Goal: Information Seeking & Learning: Learn about a topic

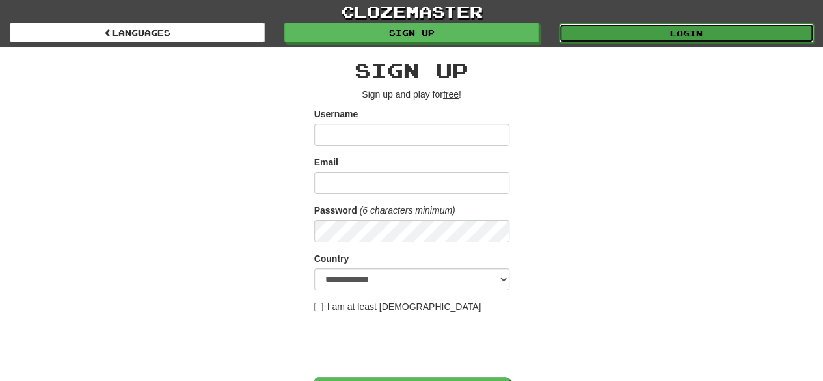
click at [640, 29] on link "Login" at bounding box center [686, 33] width 255 height 20
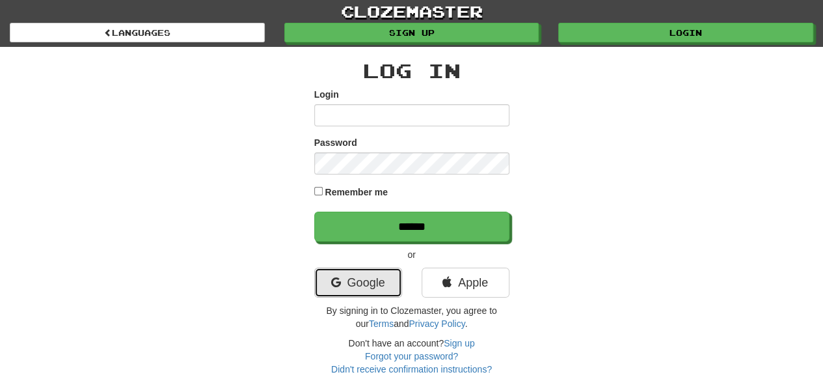
click at [355, 293] on link "Google" at bounding box center [358, 283] width 88 height 30
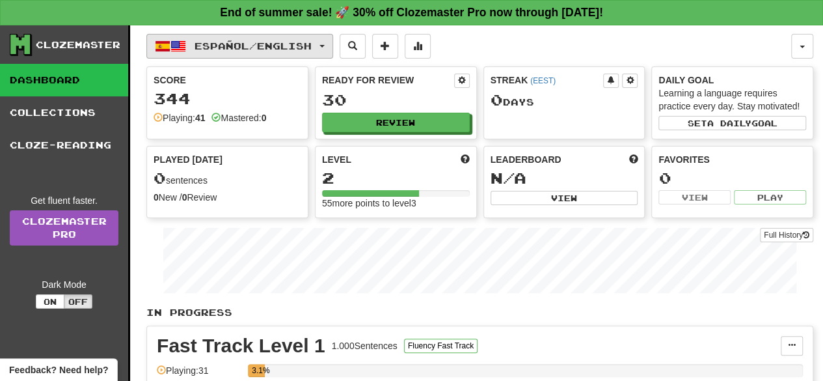
click at [333, 47] on button "Español / English" at bounding box center [239, 46] width 187 height 25
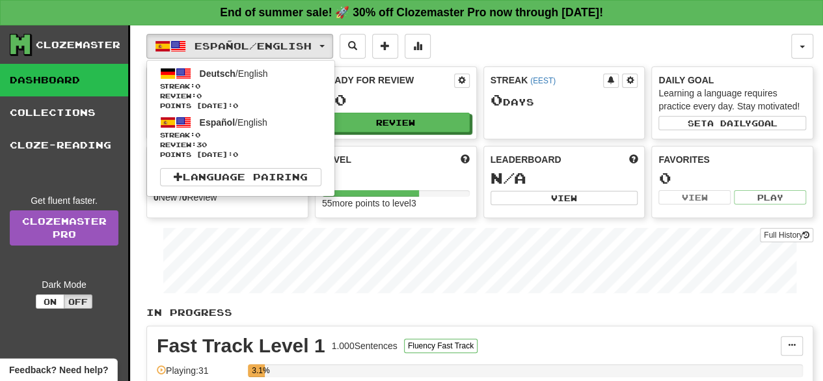
click at [152, 254] on div "Full History" at bounding box center [479, 261] width 667 height 81
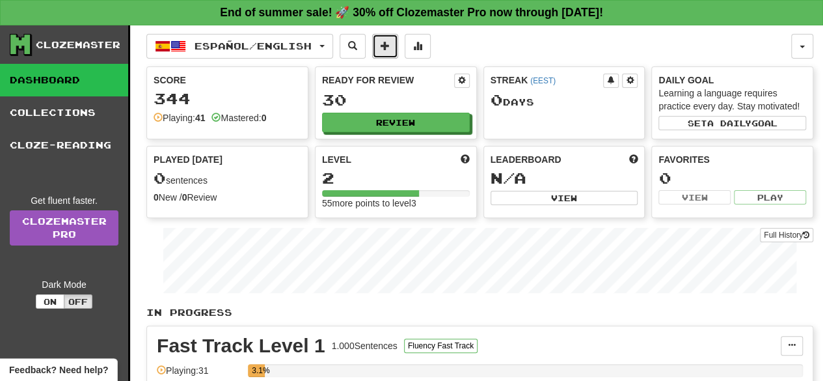
click at [390, 49] on span at bounding box center [385, 45] width 9 height 9
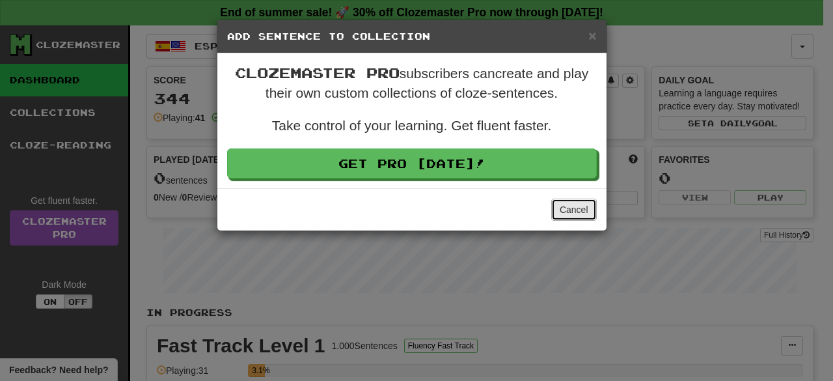
click at [566, 218] on button "Cancel" at bounding box center [574, 210] width 46 height 22
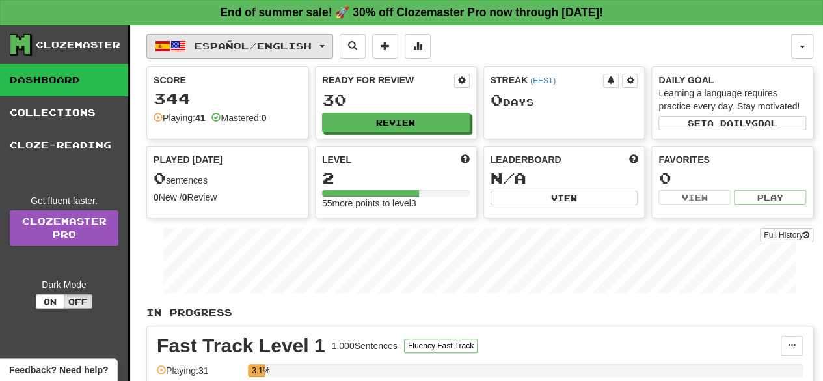
click at [325, 46] on span "button" at bounding box center [322, 46] width 5 height 3
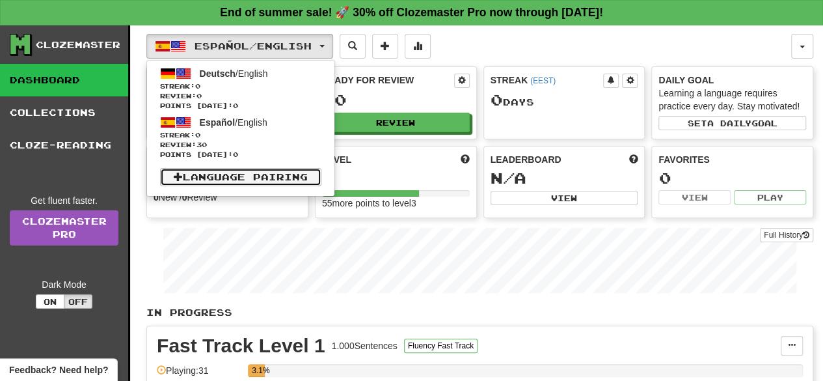
click at [282, 179] on link "Language Pairing" at bounding box center [240, 177] width 161 height 18
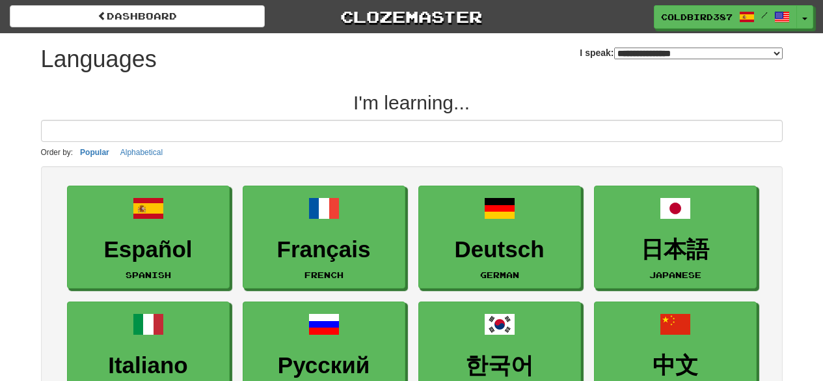
select select "*******"
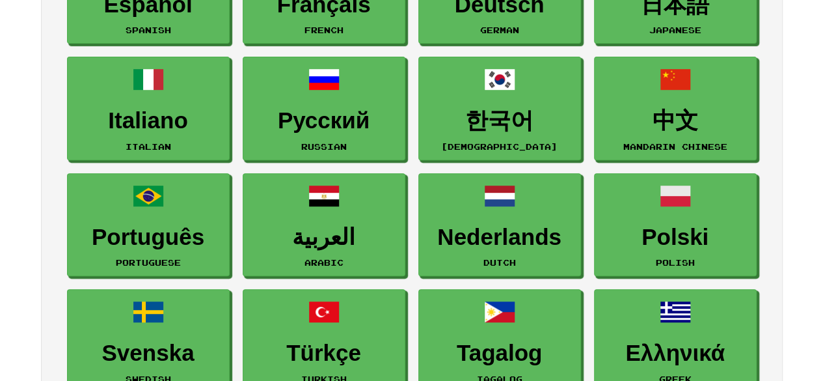
scroll to position [244, 0]
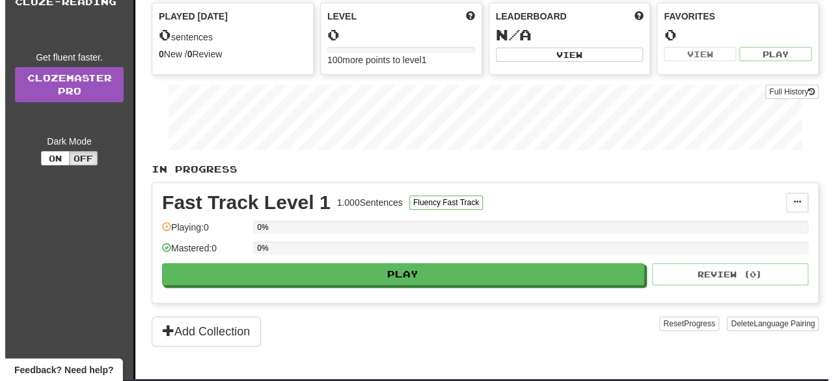
scroll to position [146, 0]
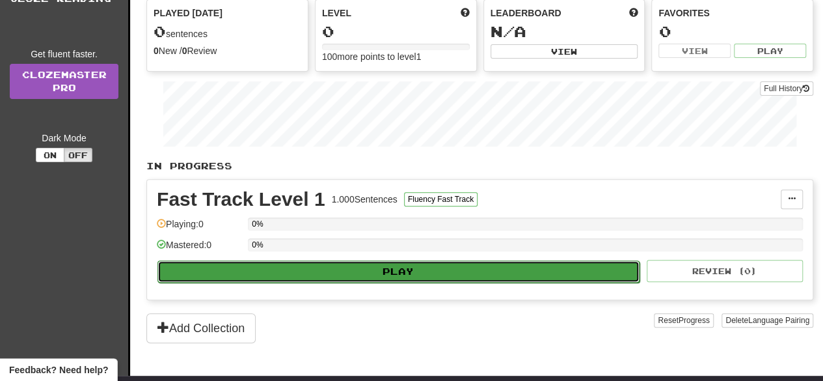
click at [202, 265] on button "Play" at bounding box center [399, 271] width 482 height 22
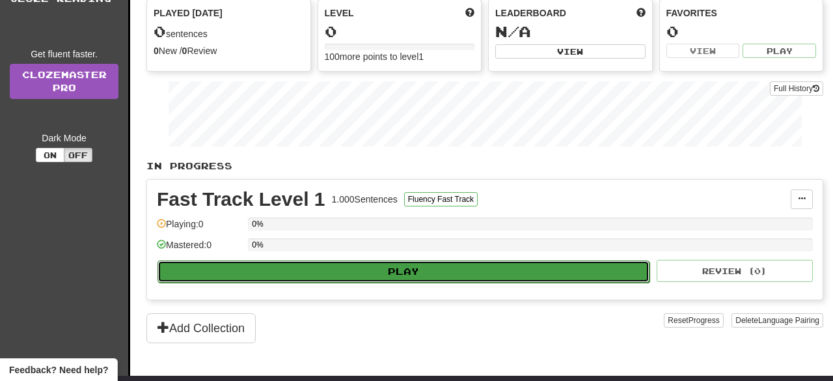
select select "**"
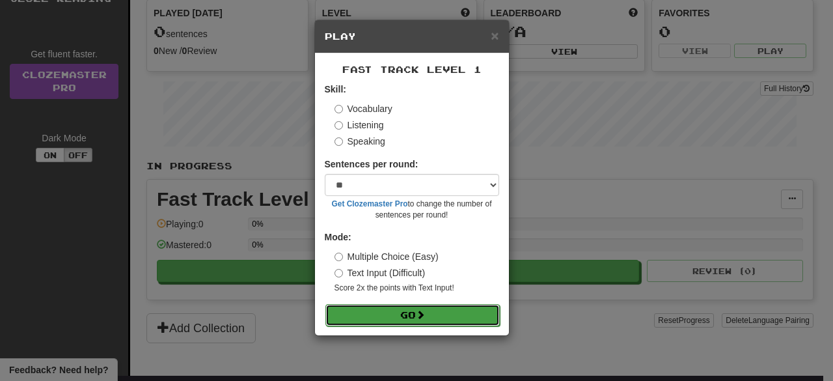
click at [366, 309] on button "Go" at bounding box center [412, 315] width 174 height 22
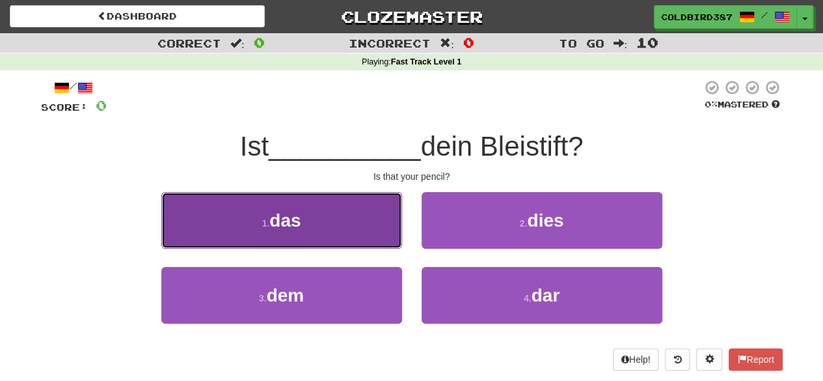
click at [257, 200] on button "1 . das" at bounding box center [281, 220] width 241 height 57
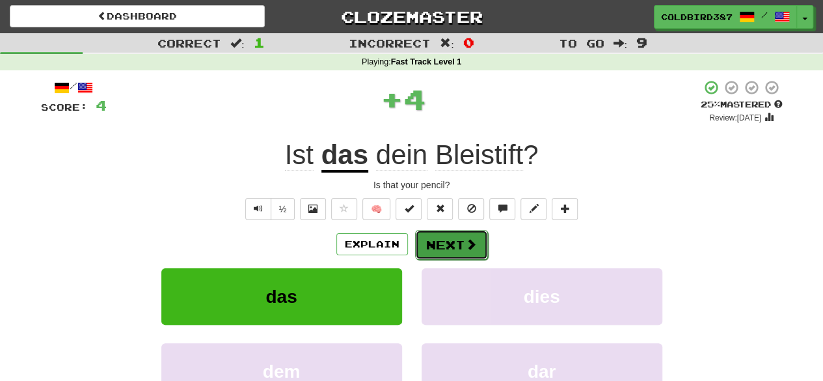
click at [453, 249] on button "Next" at bounding box center [451, 245] width 73 height 30
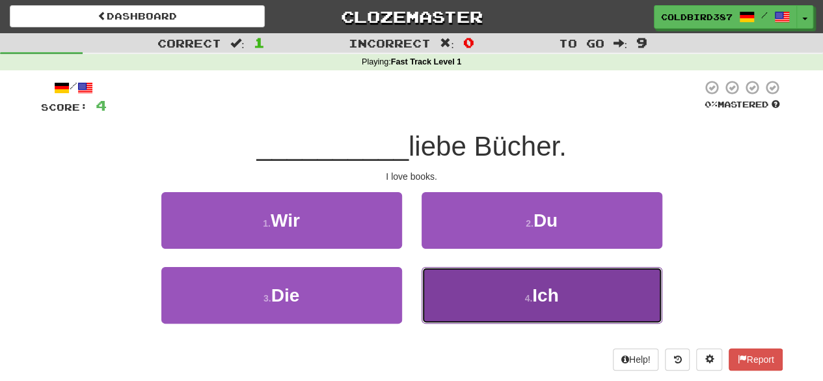
click at [525, 316] on button "4 . Ich" at bounding box center [542, 295] width 241 height 57
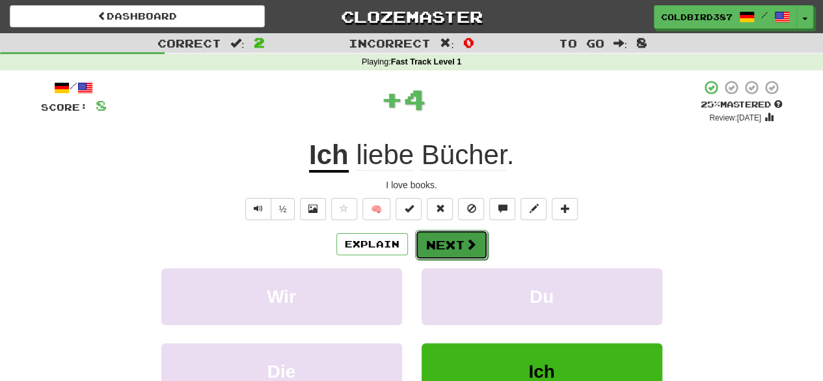
click at [465, 245] on span at bounding box center [471, 244] width 12 height 12
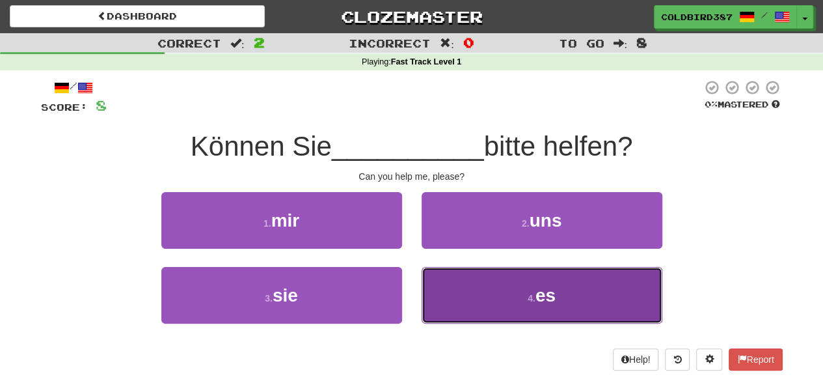
click at [492, 297] on button "4 . es" at bounding box center [542, 295] width 241 height 57
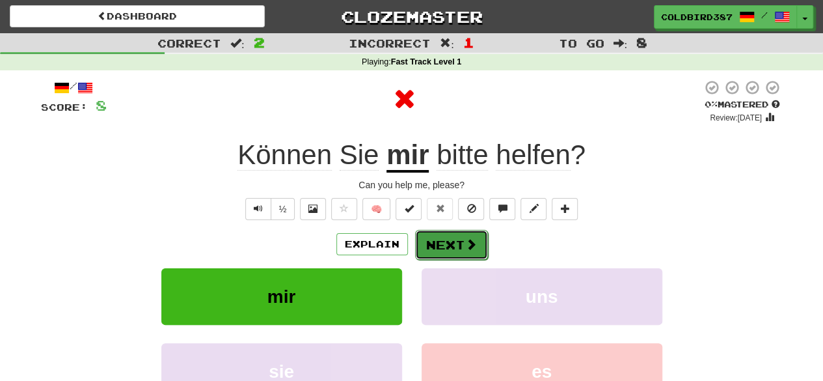
click at [467, 255] on button "Next" at bounding box center [451, 245] width 73 height 30
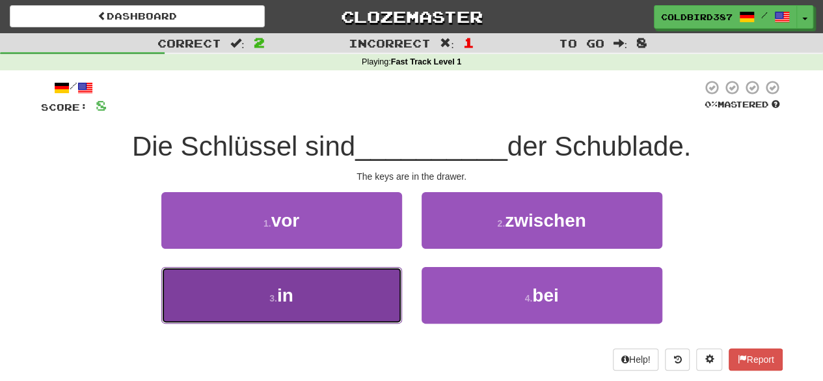
click at [322, 311] on button "3 . in" at bounding box center [281, 295] width 241 height 57
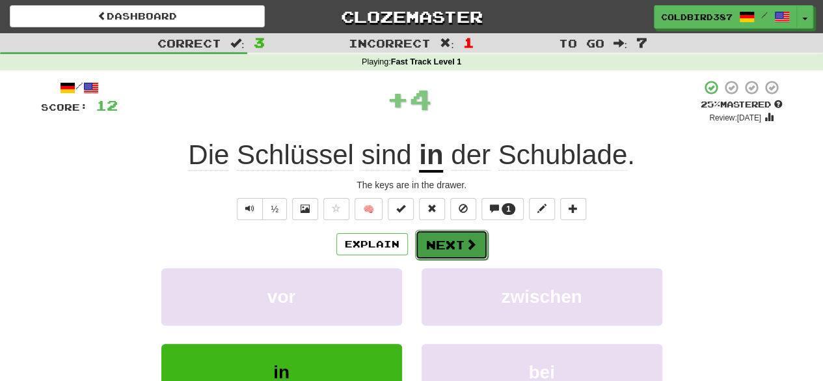
click at [449, 255] on button "Next" at bounding box center [451, 245] width 73 height 30
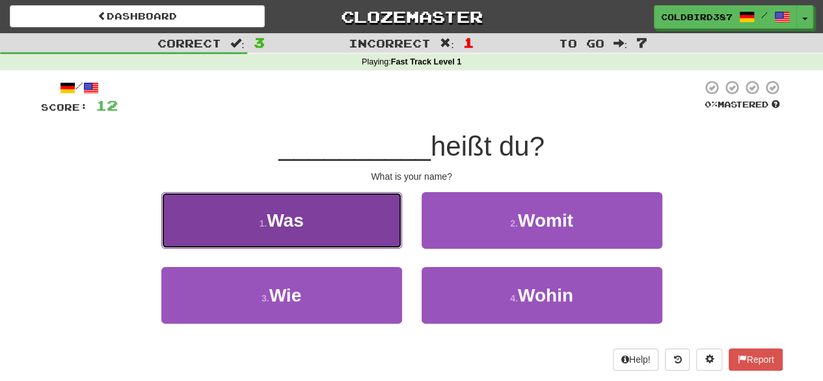
click at [375, 236] on button "1 . Was" at bounding box center [281, 220] width 241 height 57
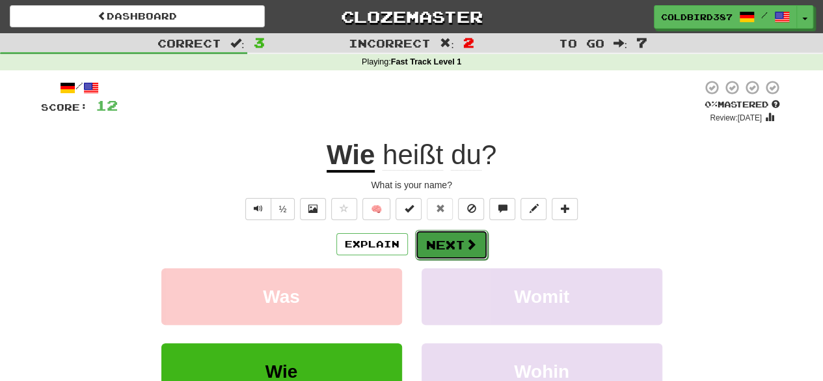
click at [454, 247] on button "Next" at bounding box center [451, 245] width 73 height 30
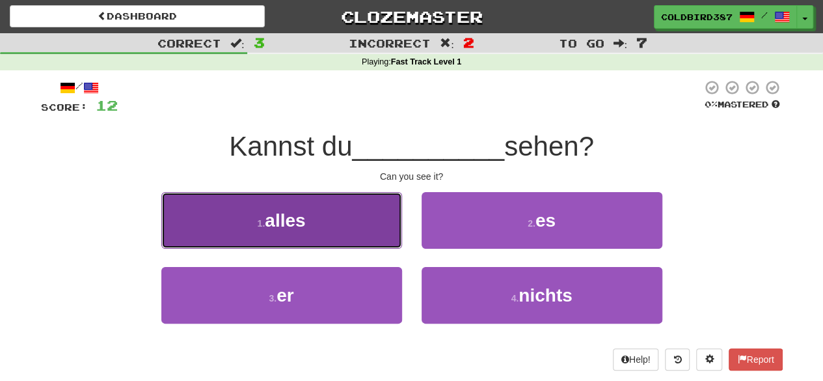
click at [337, 234] on button "1 . alles" at bounding box center [281, 220] width 241 height 57
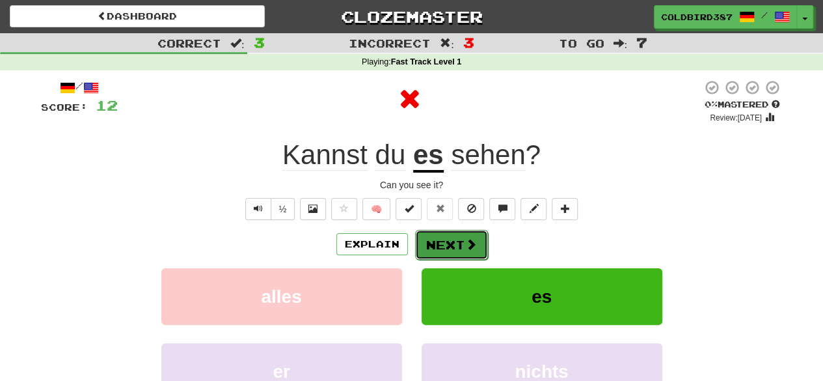
click at [436, 240] on button "Next" at bounding box center [451, 245] width 73 height 30
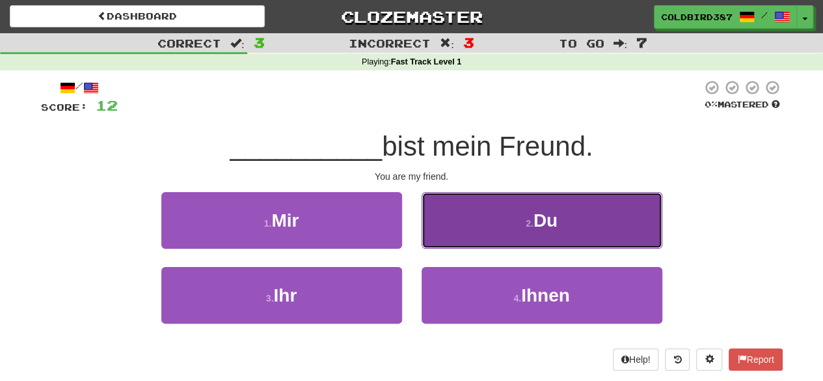
click at [469, 232] on button "2 . Du" at bounding box center [542, 220] width 241 height 57
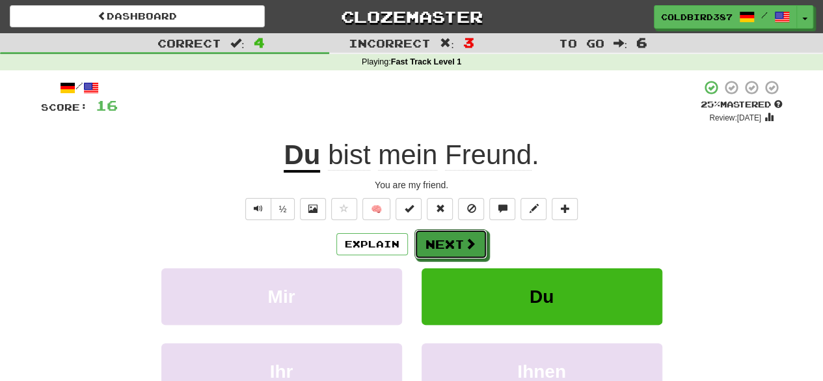
click at [469, 232] on button "Next" at bounding box center [451, 244] width 73 height 30
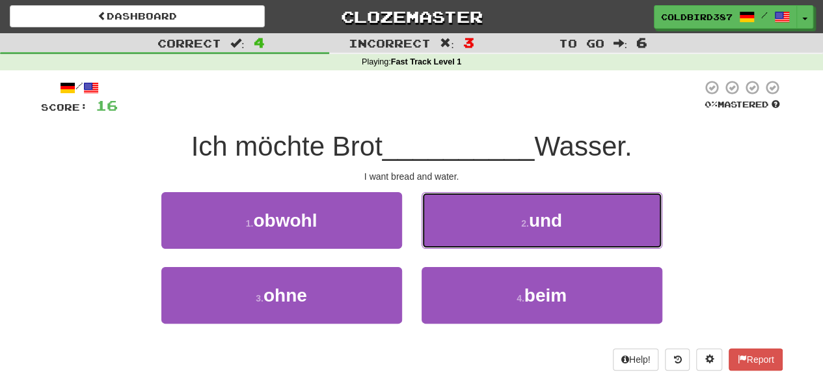
click at [469, 232] on button "2 . und" at bounding box center [542, 220] width 241 height 57
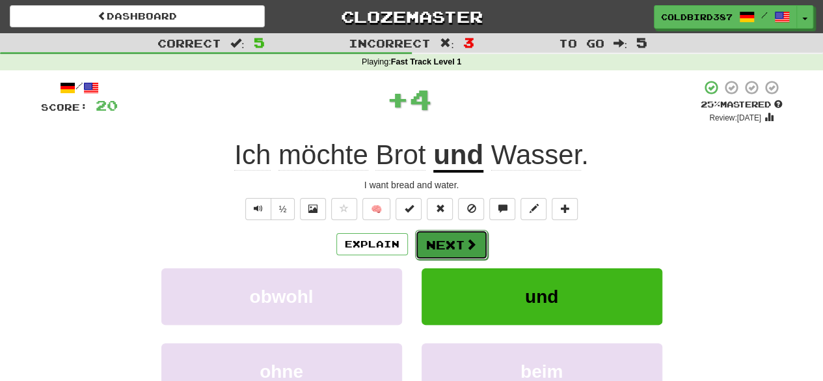
click at [465, 241] on span at bounding box center [471, 244] width 12 height 12
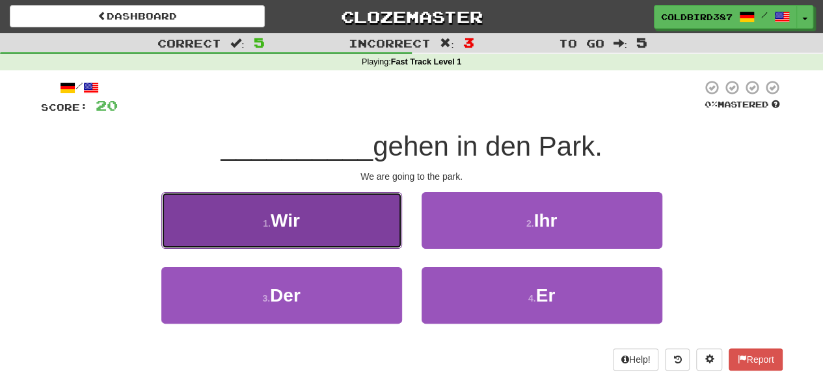
click at [354, 232] on button "1 . Wir" at bounding box center [281, 220] width 241 height 57
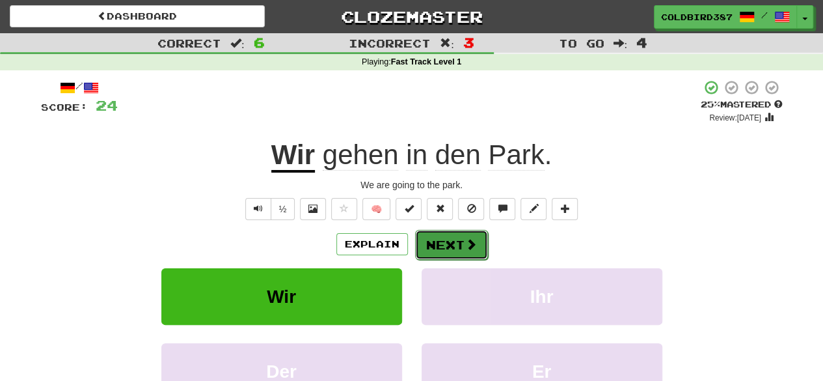
click at [444, 245] on button "Next" at bounding box center [451, 245] width 73 height 30
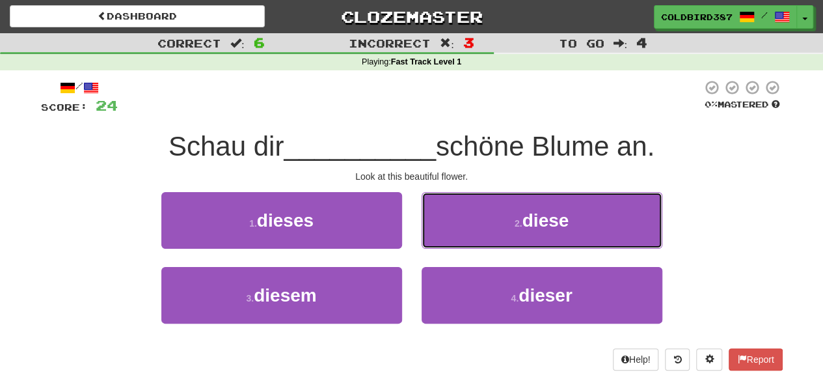
click at [444, 245] on button "2 . diese" at bounding box center [542, 220] width 241 height 57
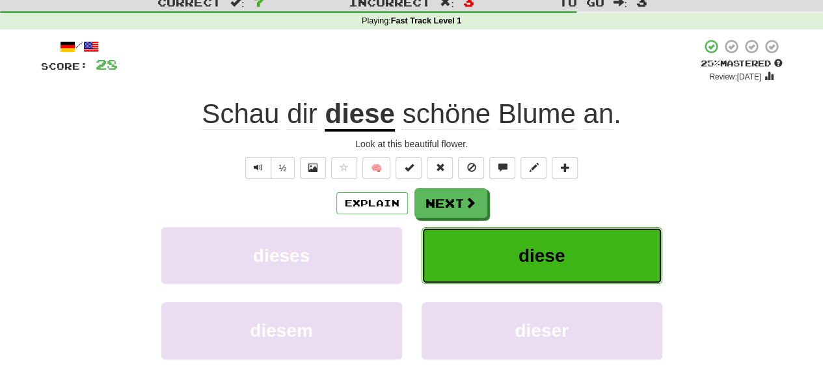
scroll to position [42, 0]
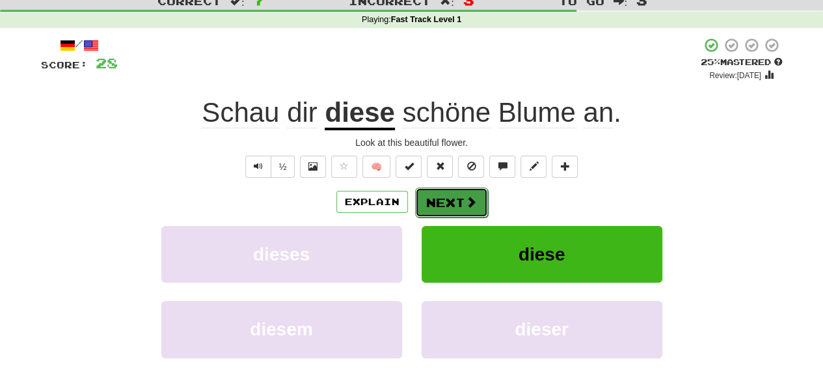
click at [434, 200] on button "Next" at bounding box center [451, 202] width 73 height 30
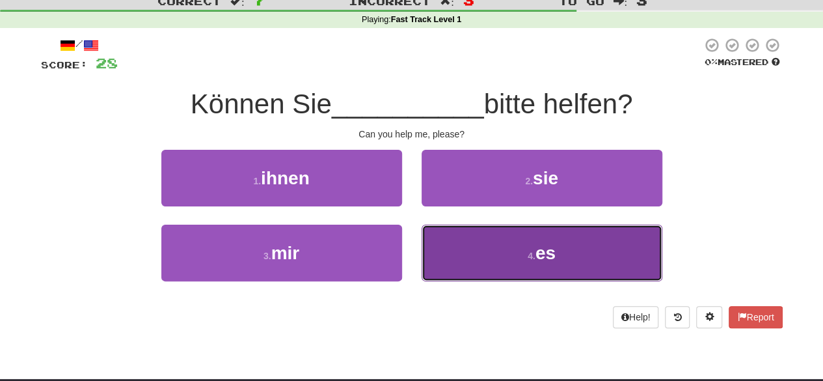
click at [495, 239] on button "4 . es" at bounding box center [542, 253] width 241 height 57
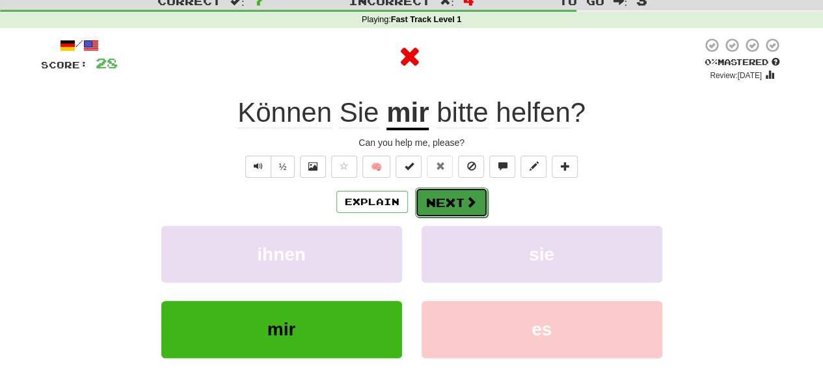
click at [443, 208] on button "Next" at bounding box center [451, 202] width 73 height 30
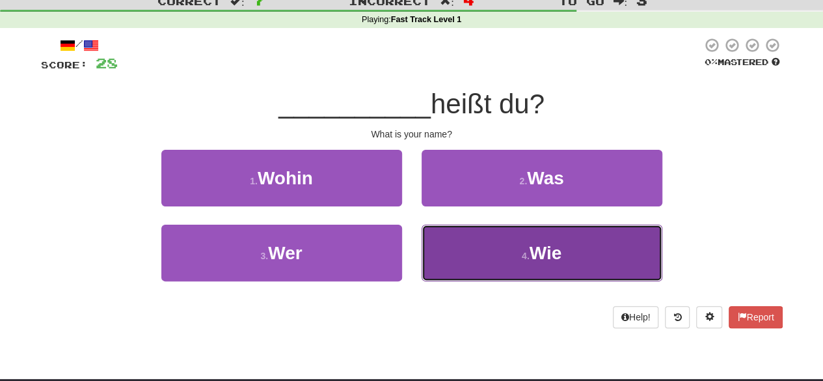
click at [471, 245] on button "4 . Wie" at bounding box center [542, 253] width 241 height 57
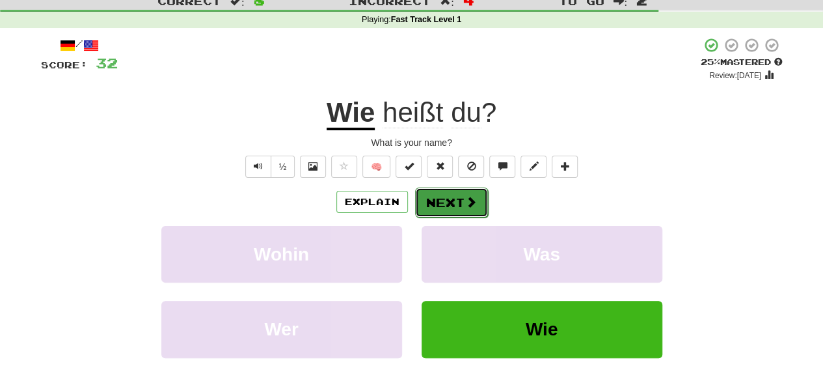
click at [483, 205] on button "Next" at bounding box center [451, 202] width 73 height 30
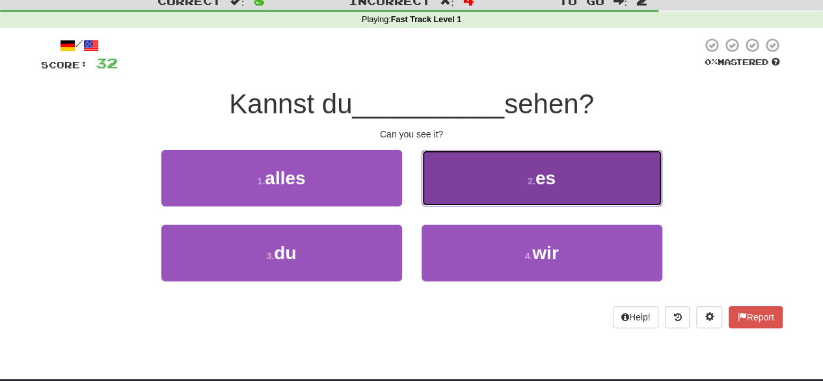
click at [485, 182] on button "2 . es" at bounding box center [542, 178] width 241 height 57
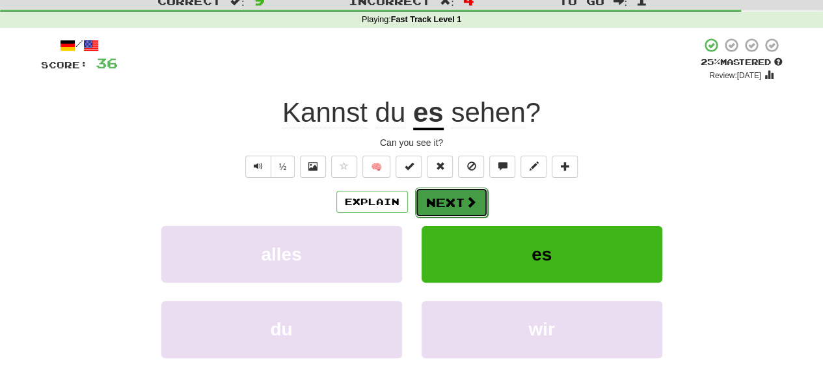
click at [456, 192] on button "Next" at bounding box center [451, 202] width 73 height 30
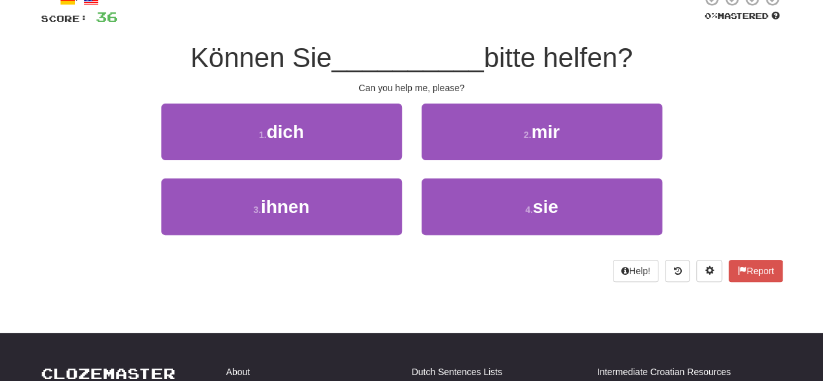
scroll to position [88, 0]
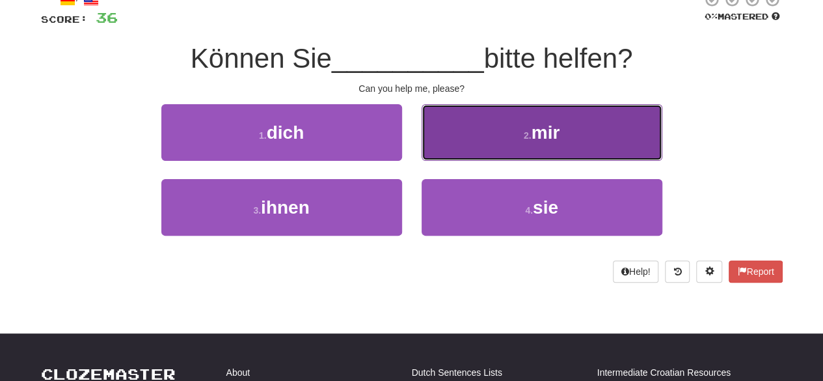
click at [484, 122] on button "2 . mir" at bounding box center [542, 132] width 241 height 57
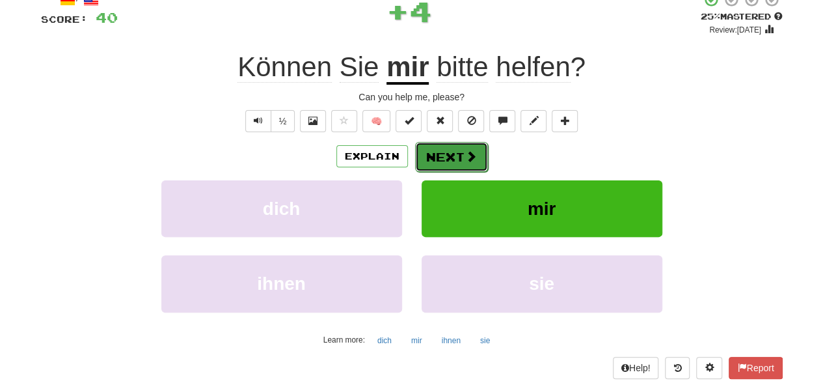
click at [465, 166] on button "Next" at bounding box center [451, 157] width 73 height 30
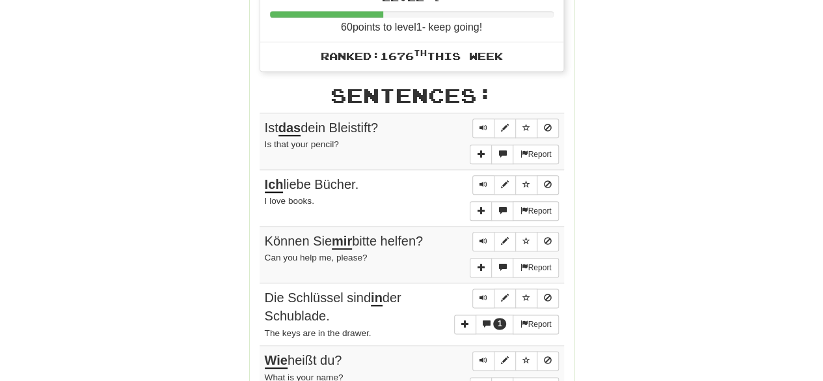
scroll to position [666, 0]
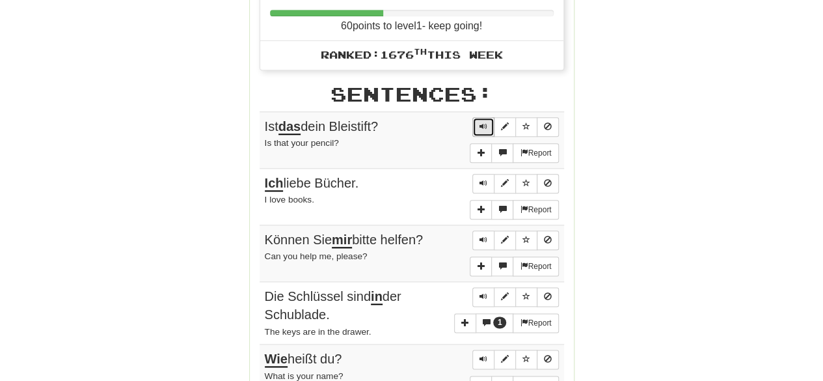
click at [480, 122] on span "Sentence controls" at bounding box center [484, 126] width 8 height 8
click at [480, 118] on button "Sentence controls" at bounding box center [484, 127] width 22 height 20
click at [484, 179] on span "Sentence controls" at bounding box center [484, 183] width 8 height 8
click at [482, 236] on span "Sentence controls" at bounding box center [484, 240] width 8 height 8
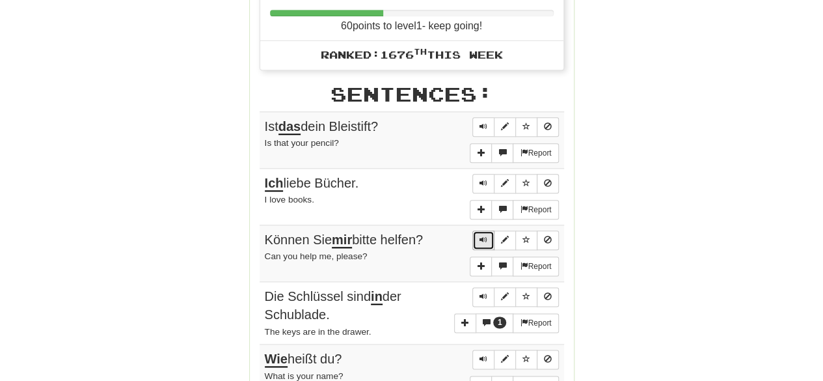
click at [482, 236] on span "Sentence controls" at bounding box center [484, 240] width 8 height 8
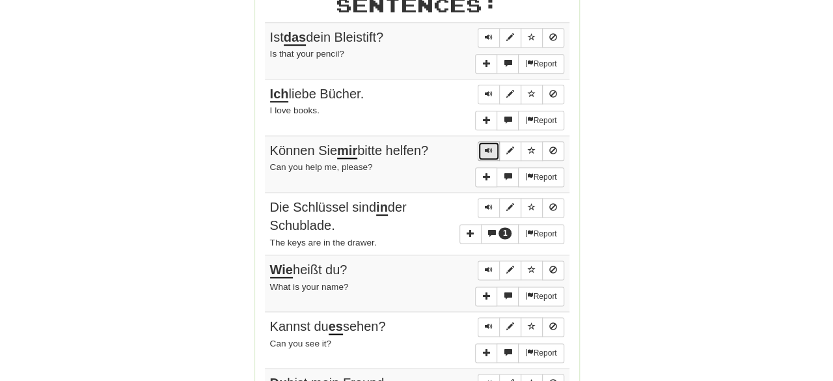
scroll to position [757, 0]
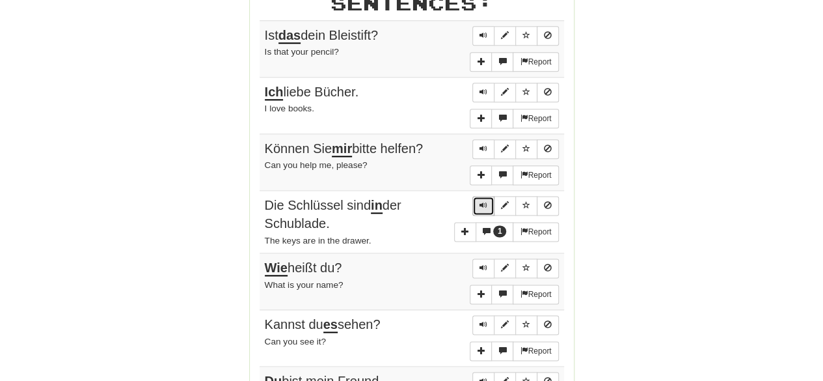
click at [483, 201] on span "Sentence controls" at bounding box center [484, 205] width 8 height 8
click at [501, 225] on span "1" at bounding box center [500, 231] width 14 height 12
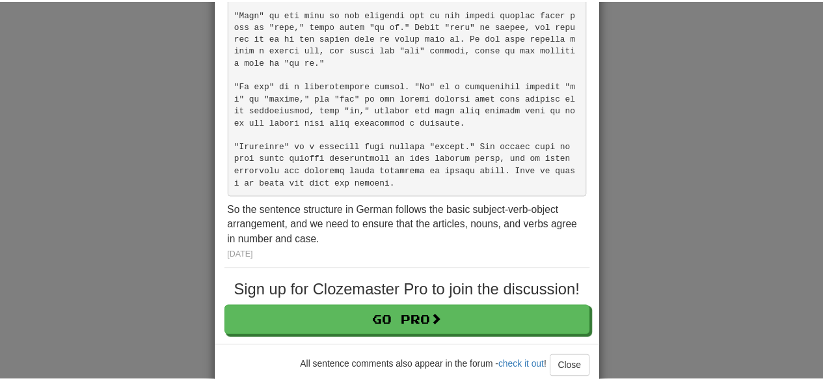
scroll to position [0, 0]
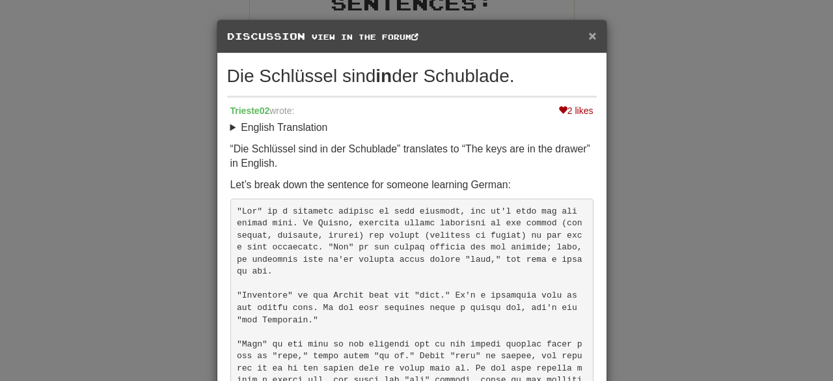
click at [588, 31] on span "×" at bounding box center [592, 35] width 8 height 15
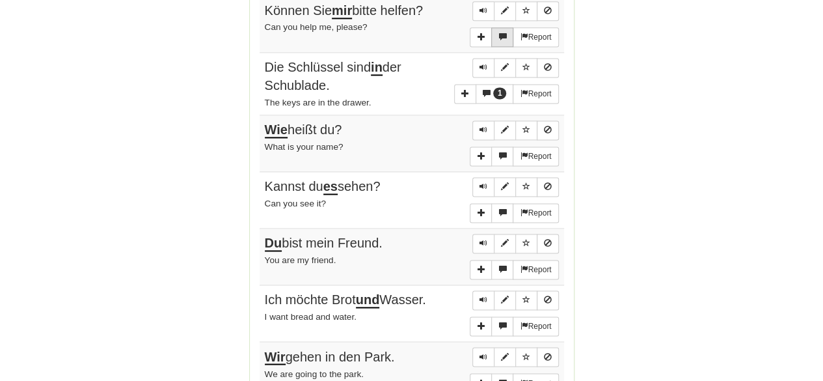
scroll to position [896, 0]
click at [486, 125] on span "Sentence controls" at bounding box center [484, 129] width 8 height 8
click at [483, 182] on span "Sentence controls" at bounding box center [484, 186] width 8 height 8
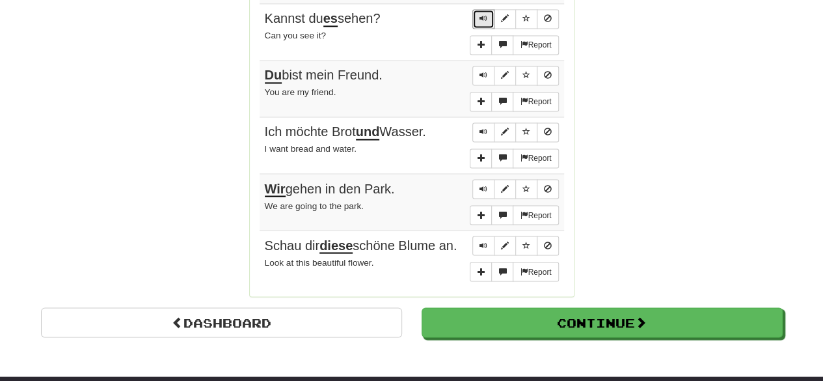
scroll to position [1066, 0]
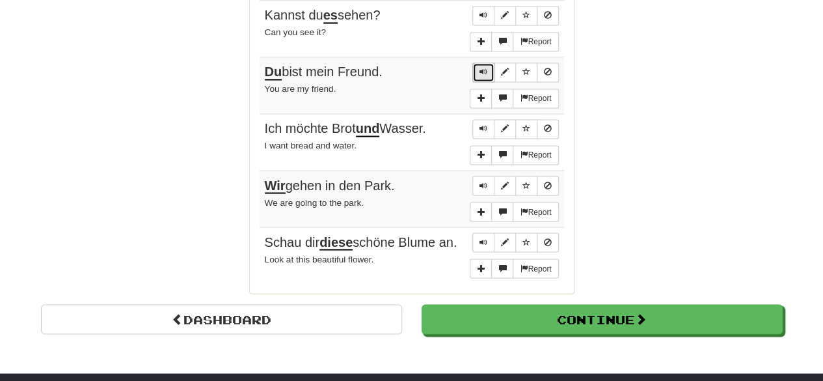
click at [484, 68] on span "Sentence controls" at bounding box center [484, 72] width 8 height 8
click at [482, 120] on button "Sentence controls" at bounding box center [484, 129] width 22 height 20
click at [482, 122] on button "Sentence controls" at bounding box center [484, 129] width 22 height 20
click at [486, 181] on span "Sentence controls" at bounding box center [484, 185] width 8 height 8
click at [480, 232] on button "Sentence controls" at bounding box center [484, 242] width 22 height 20
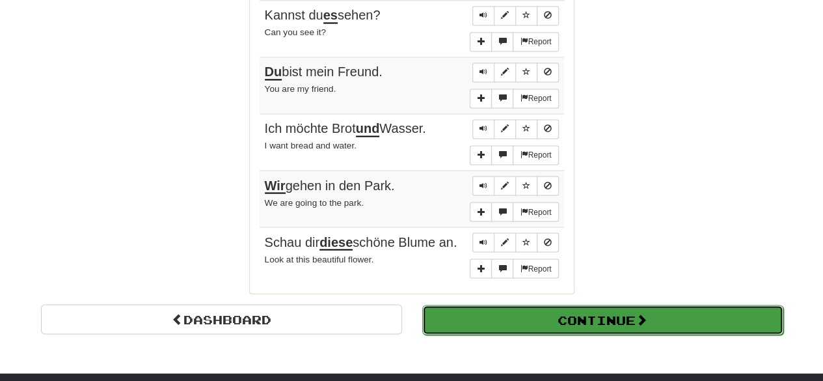
click at [474, 305] on button "Continue" at bounding box center [602, 320] width 361 height 30
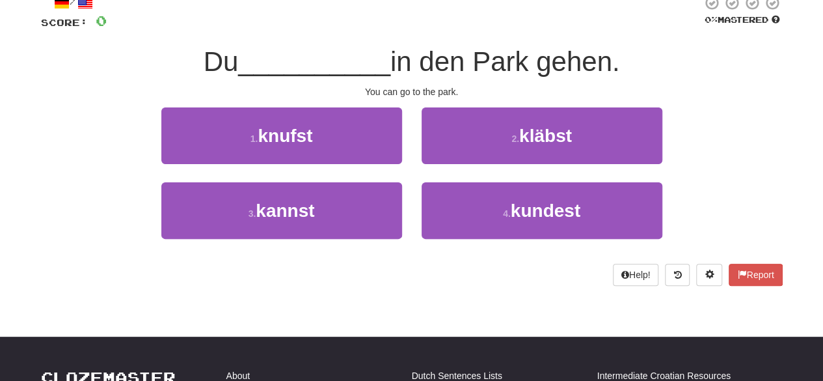
scroll to position [0, 0]
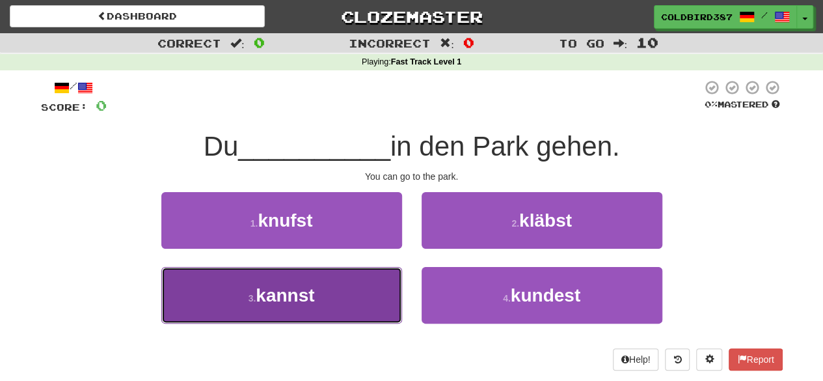
click at [340, 305] on button "3 . kannst" at bounding box center [281, 295] width 241 height 57
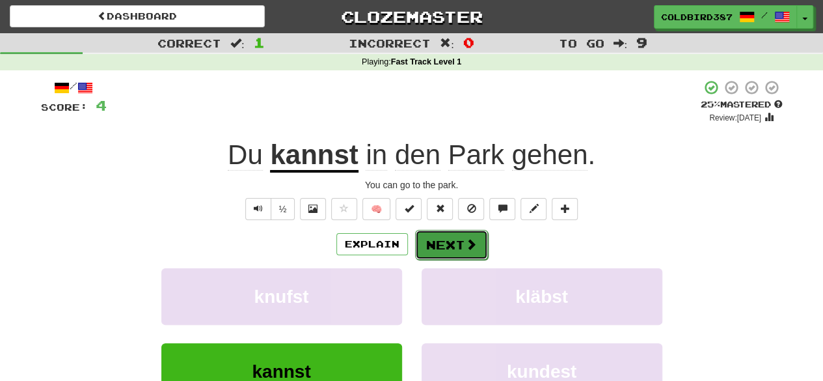
click at [450, 237] on button "Next" at bounding box center [451, 245] width 73 height 30
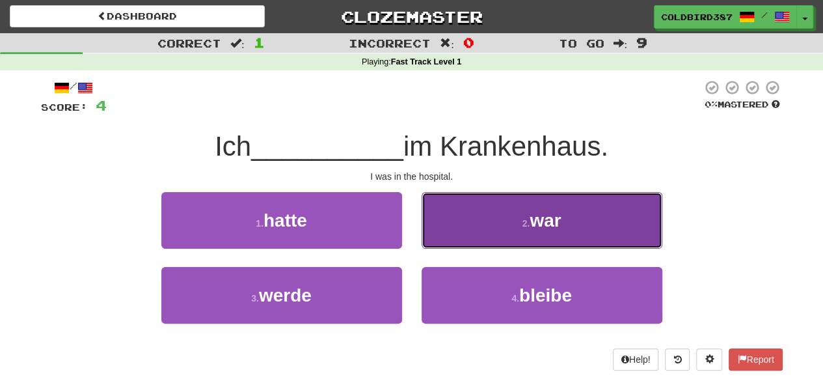
click at [478, 225] on button "2 . war" at bounding box center [542, 220] width 241 height 57
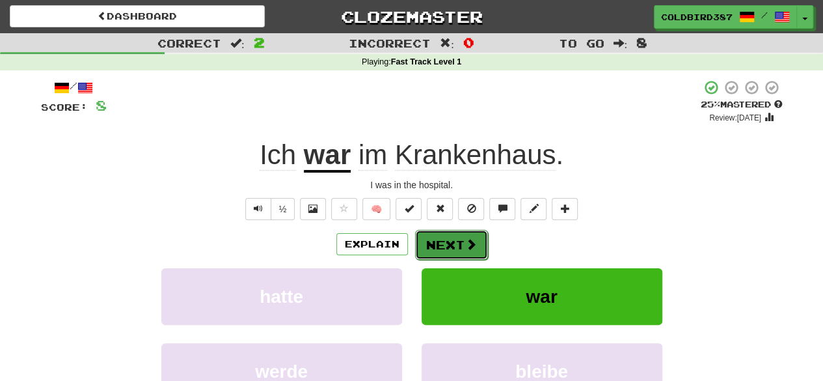
click at [465, 248] on span at bounding box center [471, 244] width 12 height 12
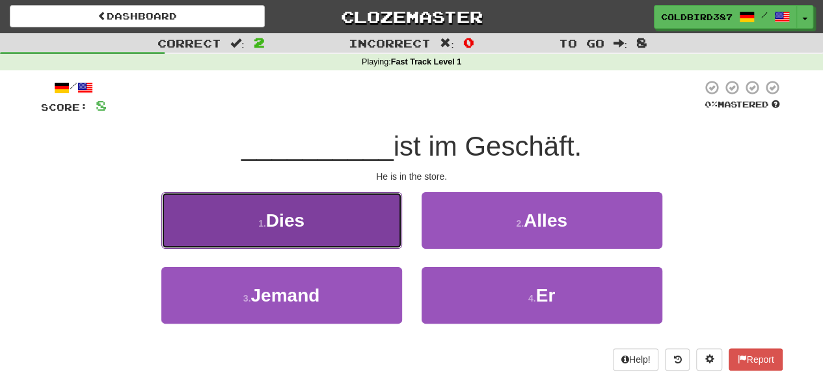
click at [372, 228] on button "1 . Dies" at bounding box center [281, 220] width 241 height 57
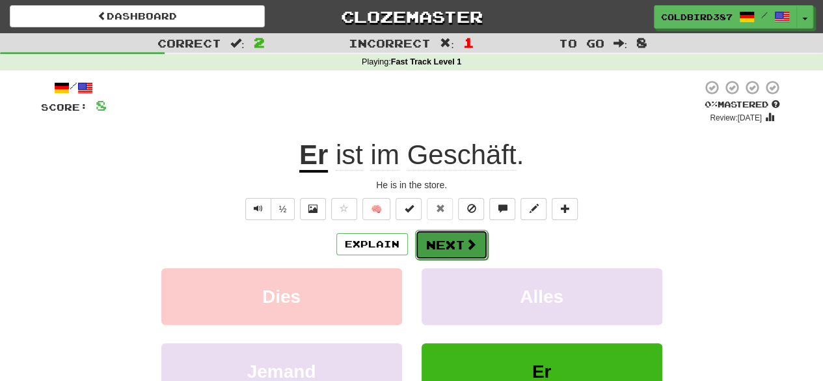
click at [450, 255] on button "Next" at bounding box center [451, 245] width 73 height 30
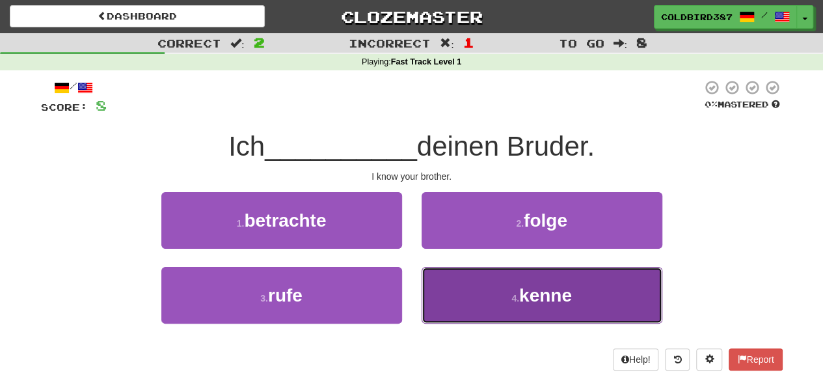
click at [504, 286] on button "4 . kenne" at bounding box center [542, 295] width 241 height 57
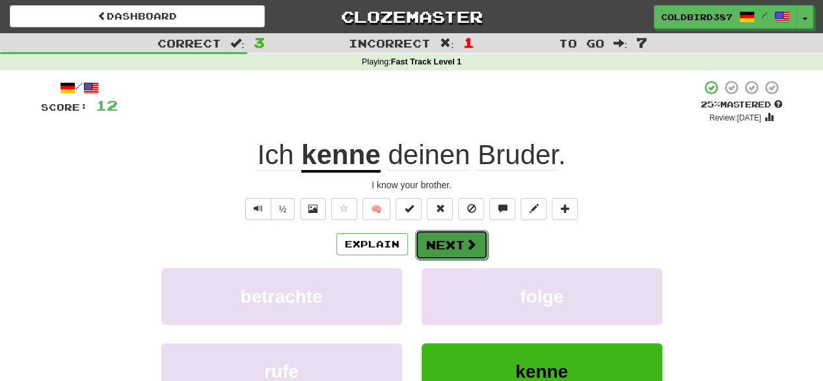
click at [467, 247] on span at bounding box center [471, 244] width 12 height 12
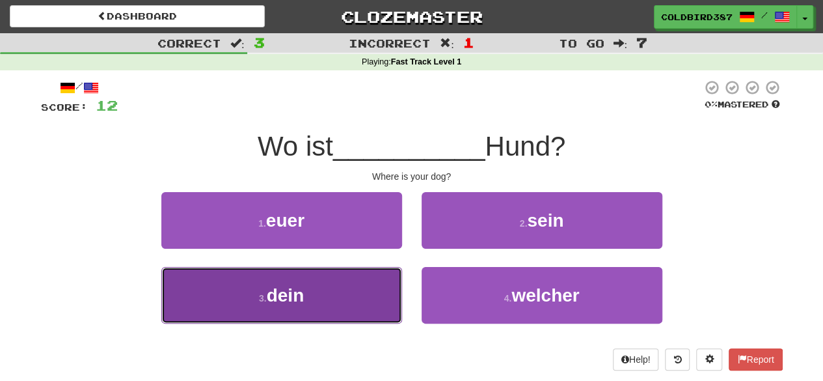
click at [325, 303] on button "3 . dein" at bounding box center [281, 295] width 241 height 57
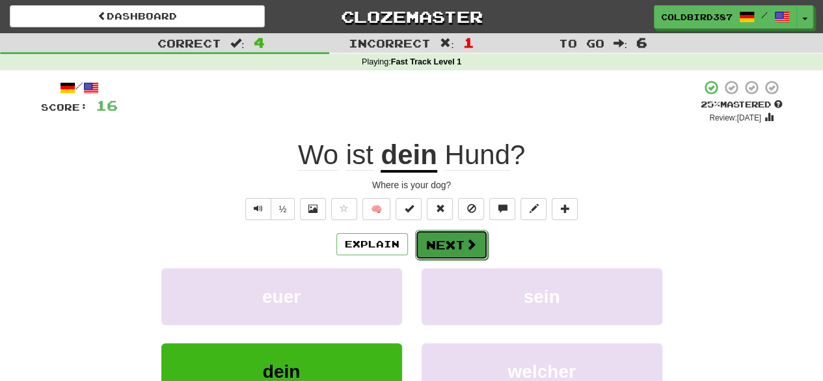
click at [436, 256] on button "Next" at bounding box center [451, 245] width 73 height 30
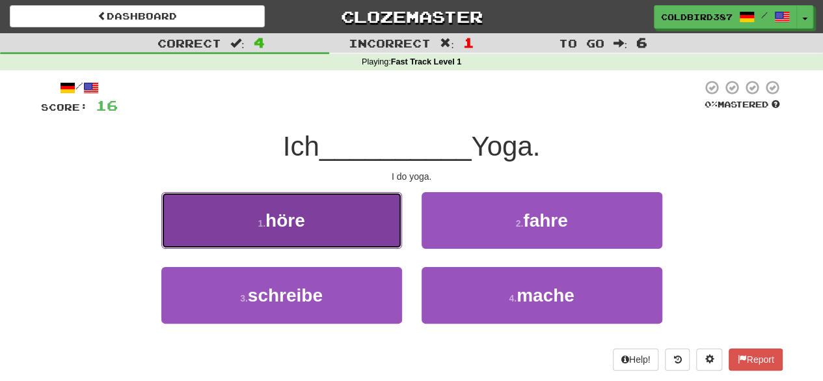
click at [312, 204] on button "1 . höre" at bounding box center [281, 220] width 241 height 57
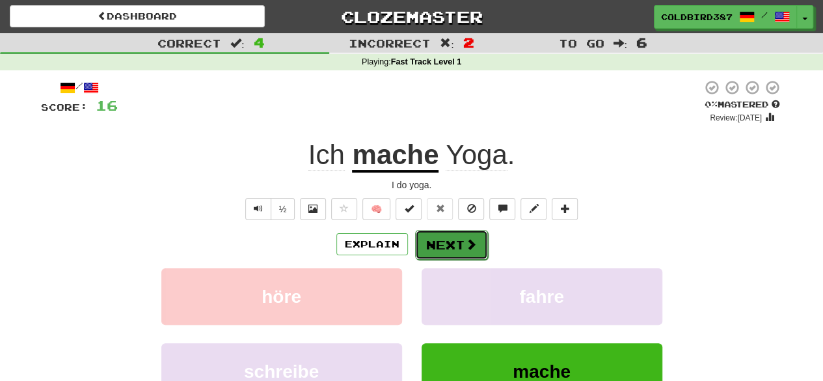
click at [450, 249] on button "Next" at bounding box center [451, 245] width 73 height 30
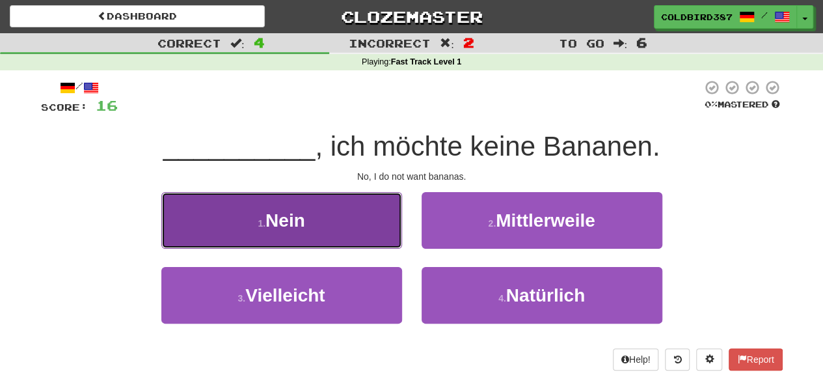
click at [379, 240] on button "1 . Nein" at bounding box center [281, 220] width 241 height 57
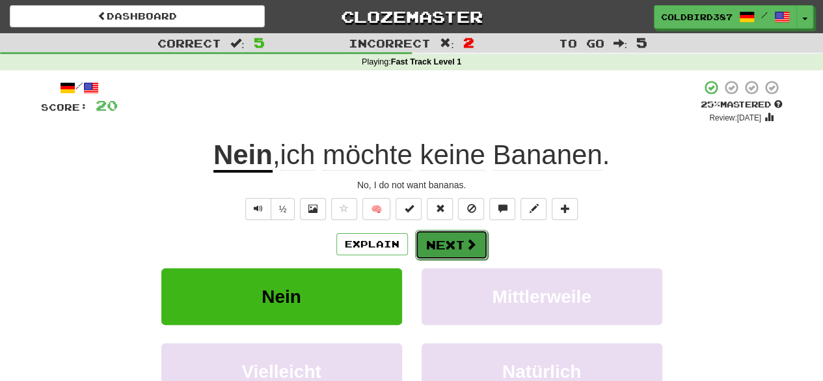
click at [430, 253] on button "Next" at bounding box center [451, 245] width 73 height 30
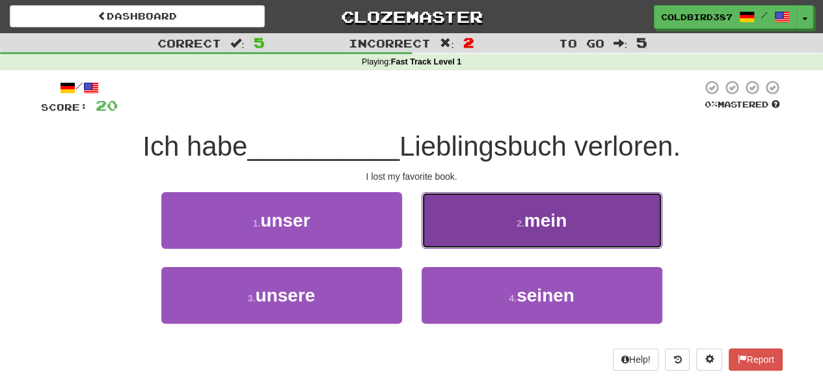
click at [522, 228] on button "2 . mein" at bounding box center [542, 220] width 241 height 57
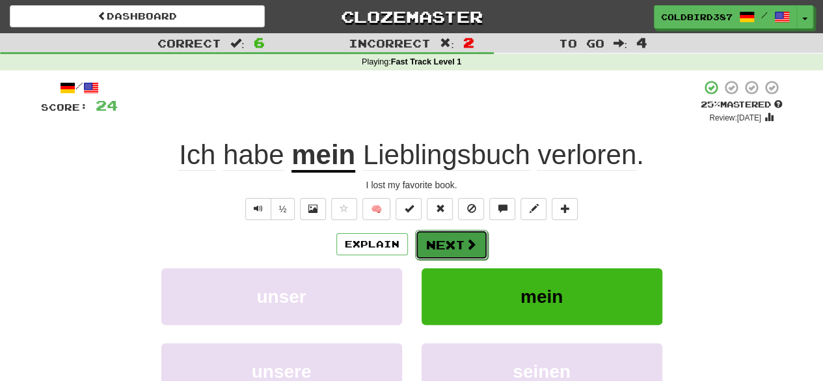
click at [479, 238] on button "Next" at bounding box center [451, 245] width 73 height 30
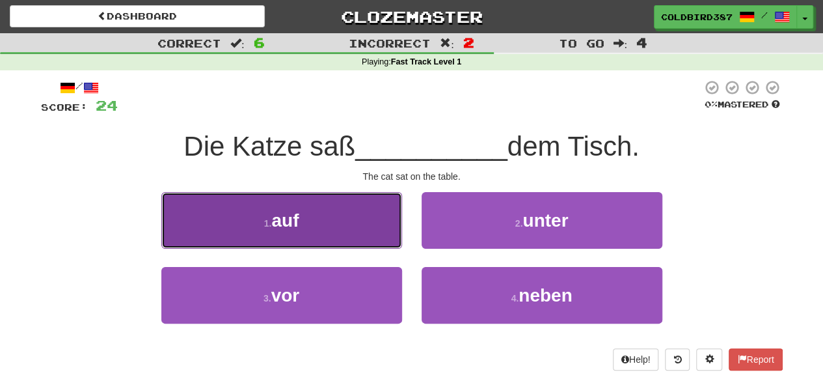
click at [361, 229] on button "1 . auf" at bounding box center [281, 220] width 241 height 57
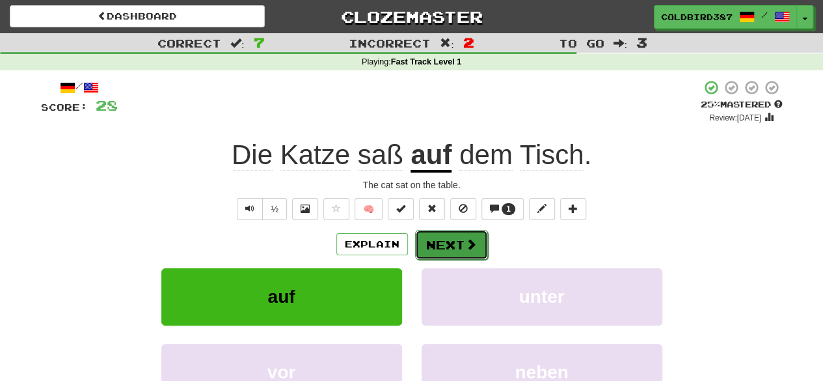
click at [477, 247] on button "Next" at bounding box center [451, 245] width 73 height 30
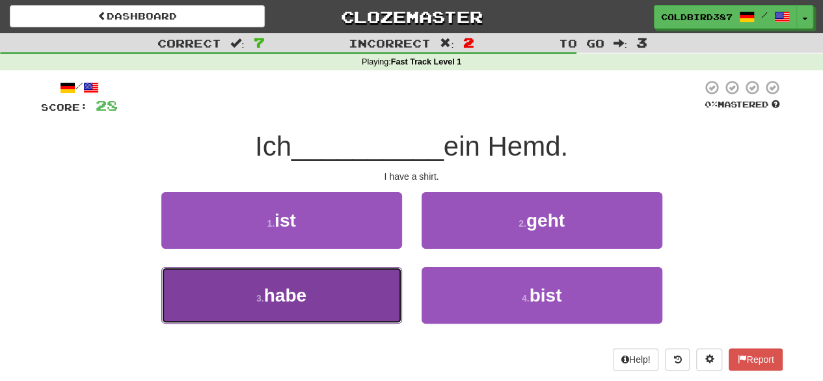
click at [372, 290] on button "3 . habe" at bounding box center [281, 295] width 241 height 57
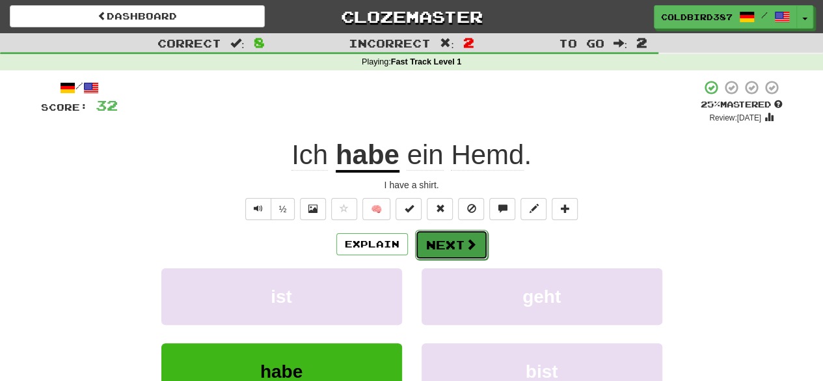
click at [465, 245] on span at bounding box center [471, 244] width 12 height 12
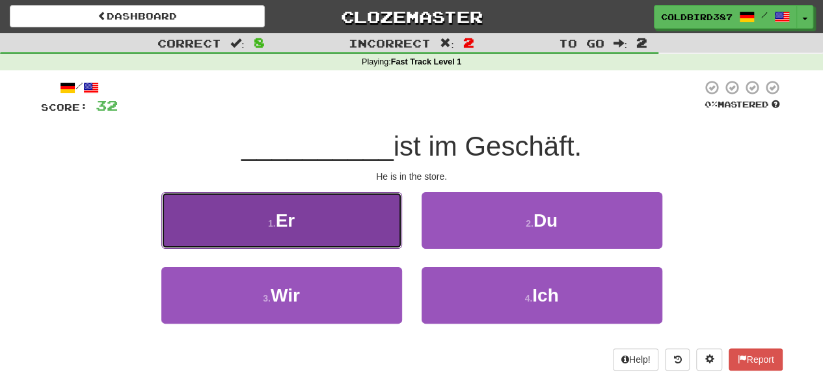
click at [318, 231] on button "1 . Er" at bounding box center [281, 220] width 241 height 57
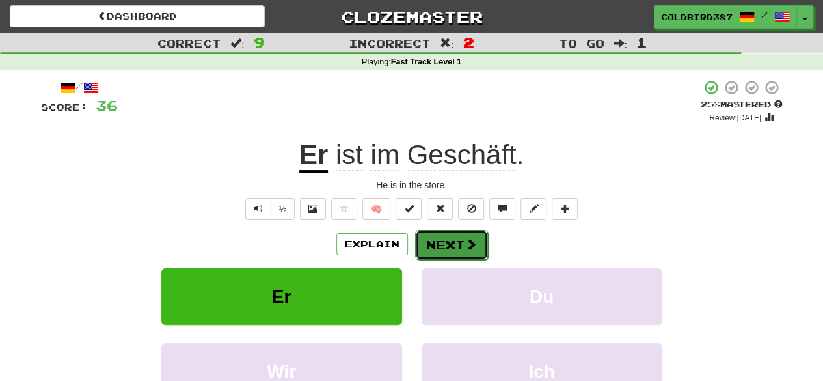
click at [454, 253] on button "Next" at bounding box center [451, 245] width 73 height 30
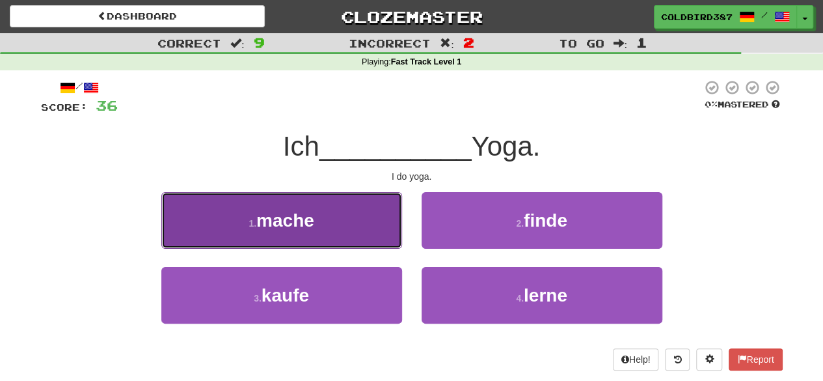
click at [334, 222] on button "1 . mache" at bounding box center [281, 220] width 241 height 57
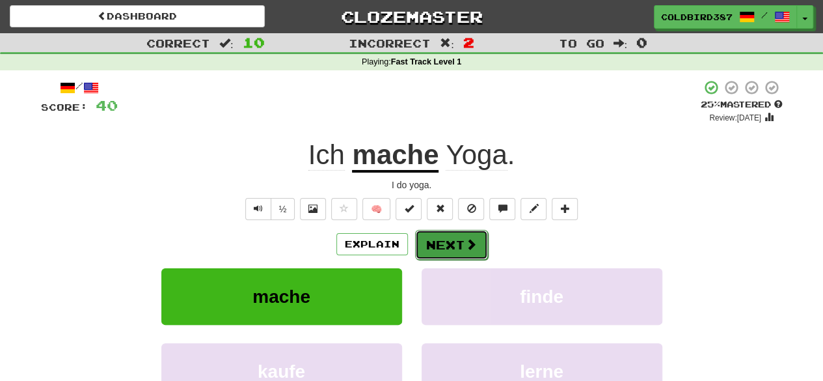
click at [446, 257] on button "Next" at bounding box center [451, 245] width 73 height 30
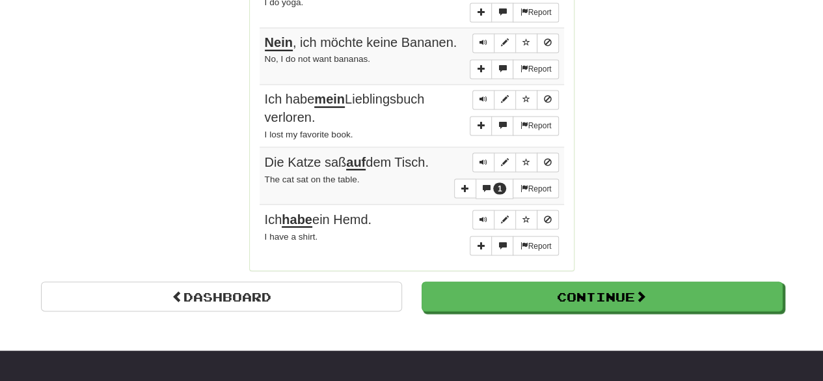
scroll to position [1090, 0]
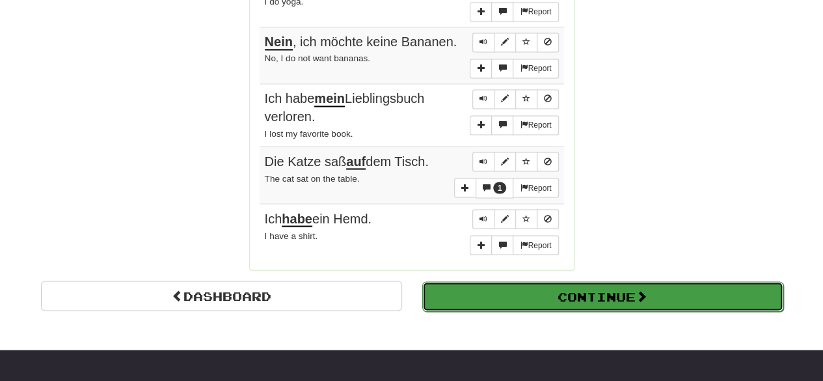
click at [467, 281] on button "Continue" at bounding box center [602, 296] width 361 height 30
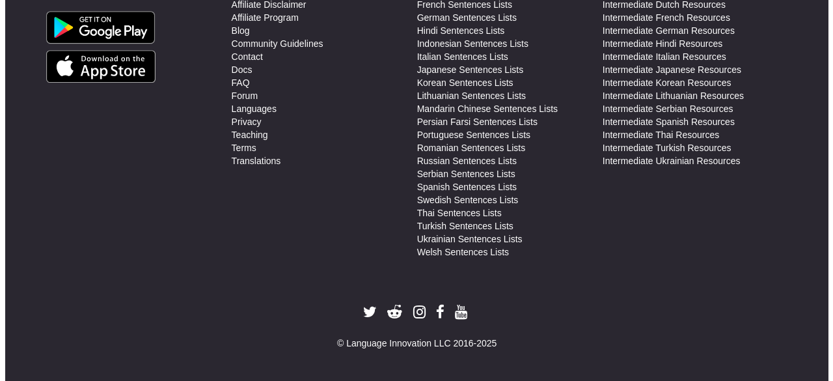
scroll to position [0, 0]
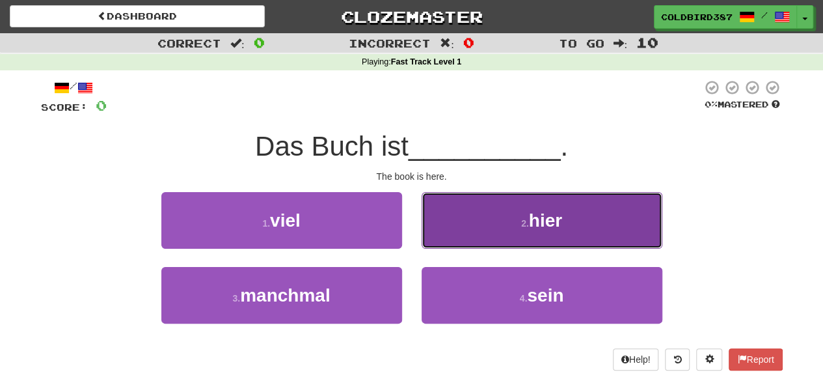
click at [532, 242] on button "2 . hier" at bounding box center [542, 220] width 241 height 57
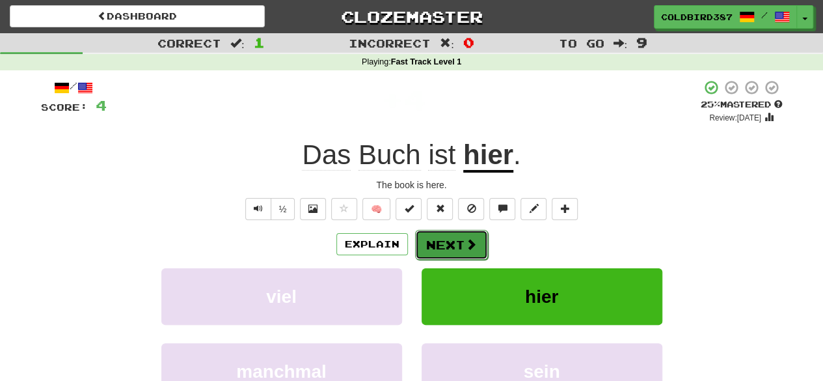
click at [467, 251] on button "Next" at bounding box center [451, 245] width 73 height 30
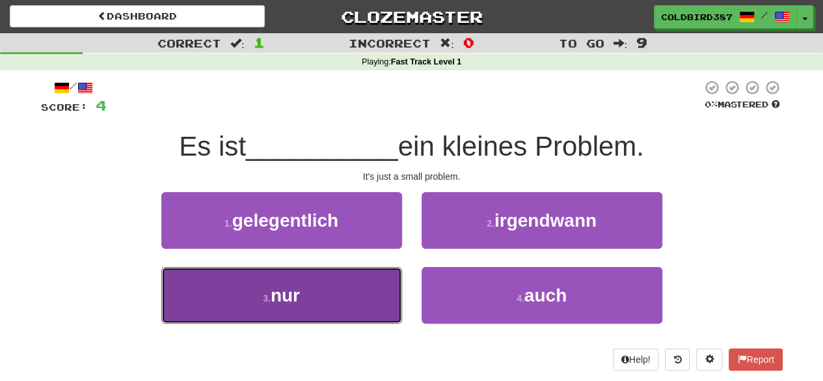
click at [395, 303] on button "3 . nur" at bounding box center [281, 295] width 241 height 57
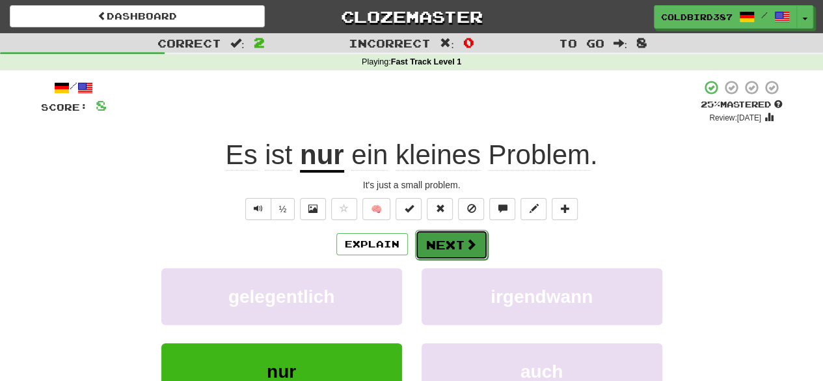
click at [478, 256] on button "Next" at bounding box center [451, 245] width 73 height 30
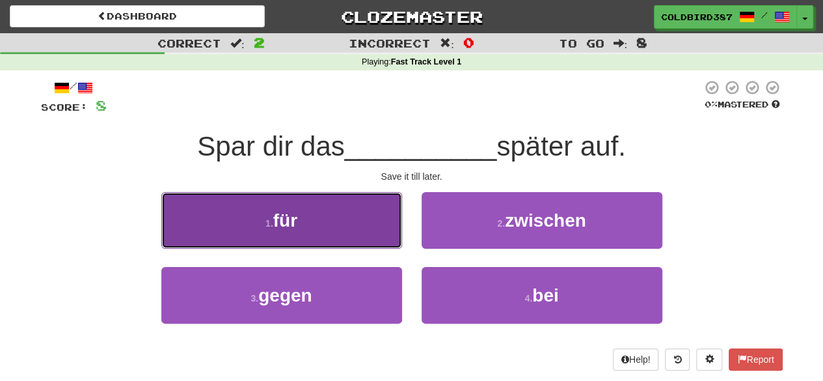
click at [349, 221] on button "1 . für" at bounding box center [281, 220] width 241 height 57
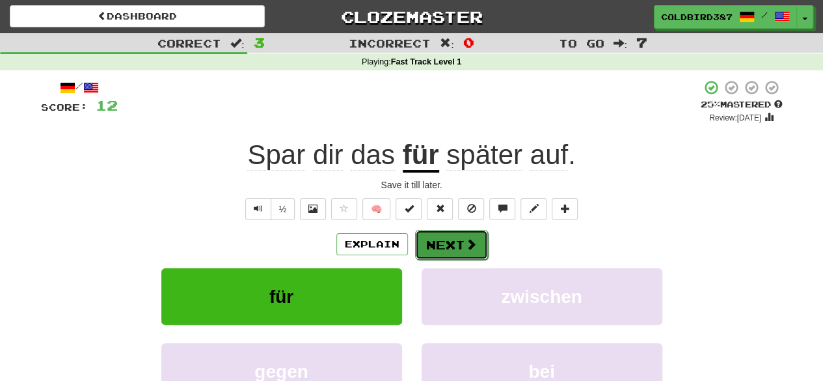
click at [434, 238] on button "Next" at bounding box center [451, 245] width 73 height 30
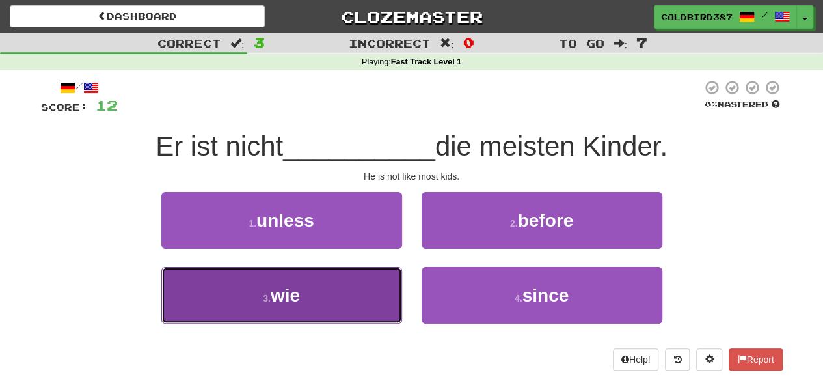
click at [371, 290] on button "3 . wie" at bounding box center [281, 295] width 241 height 57
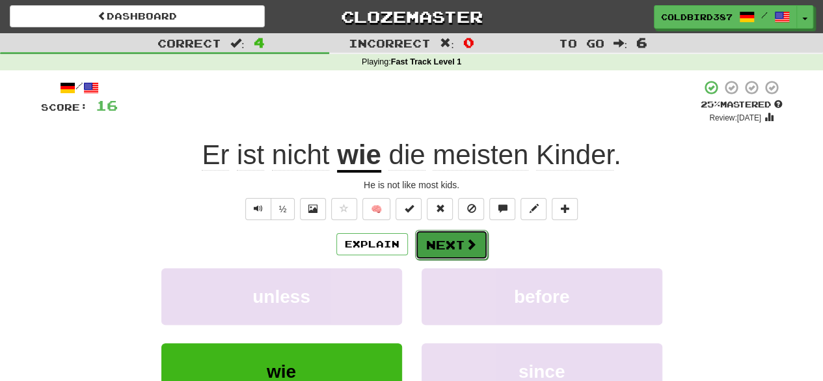
click at [455, 242] on button "Next" at bounding box center [451, 245] width 73 height 30
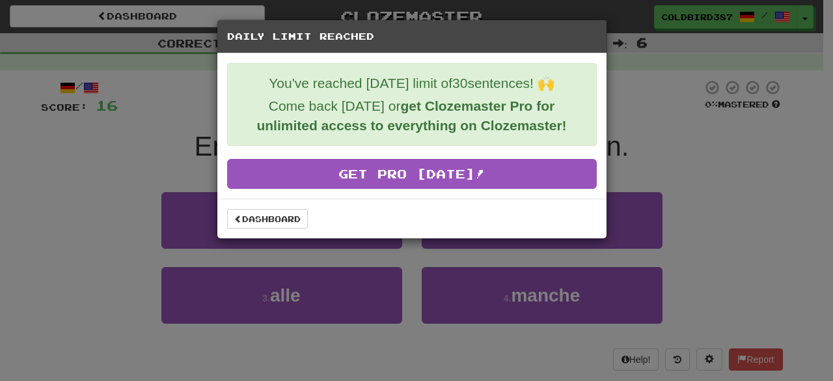
click at [620, 121] on div "Daily Limit Reached You've reached today's limit of 30 sentences! 🙌 Come back t…" at bounding box center [416, 190] width 833 height 381
click at [272, 225] on link "Dashboard" at bounding box center [267, 219] width 81 height 20
